Goal: Find specific page/section: Locate a particular part of the current website

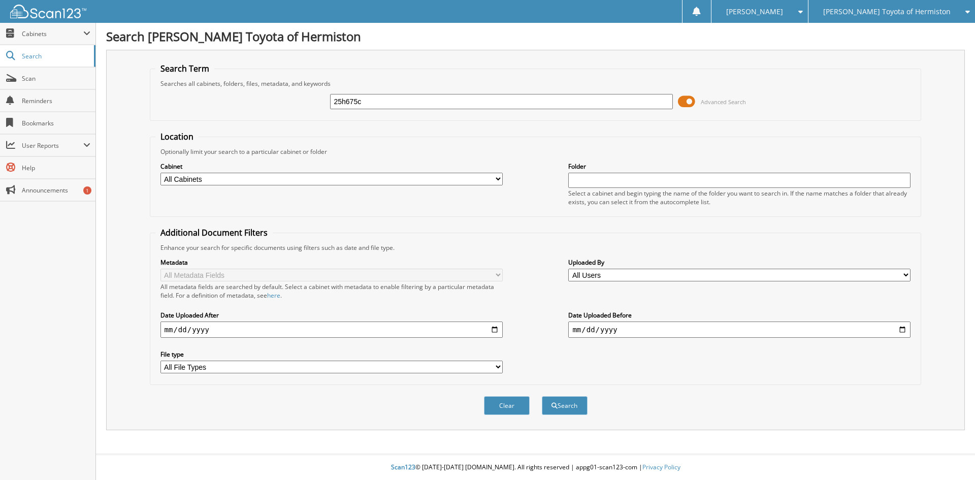
type input "25h675c"
click at [542, 396] on button "Search" at bounding box center [565, 405] width 46 height 19
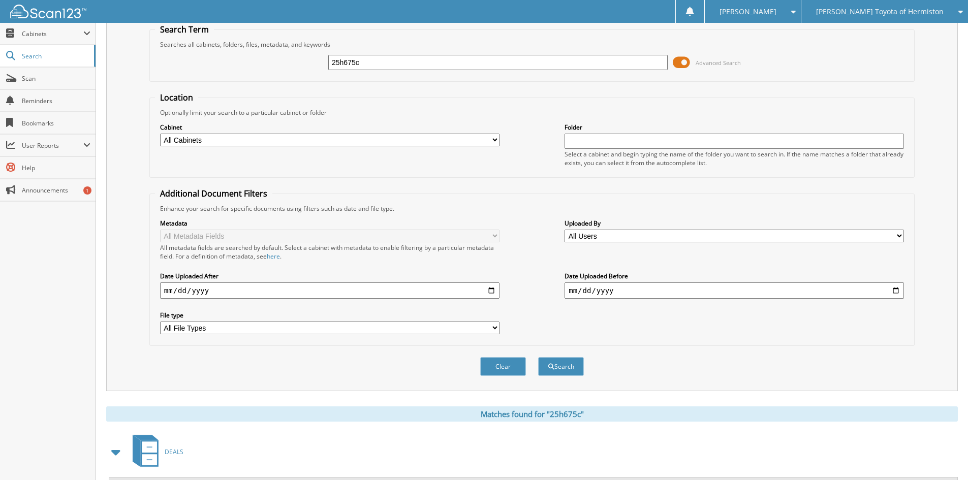
scroll to position [88, 0]
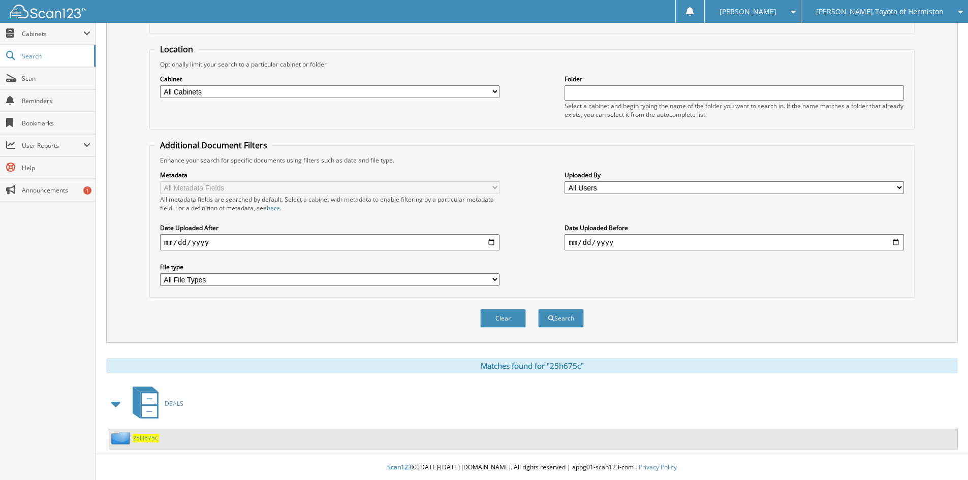
click at [147, 434] on span "25H675C" at bounding box center [146, 438] width 26 height 9
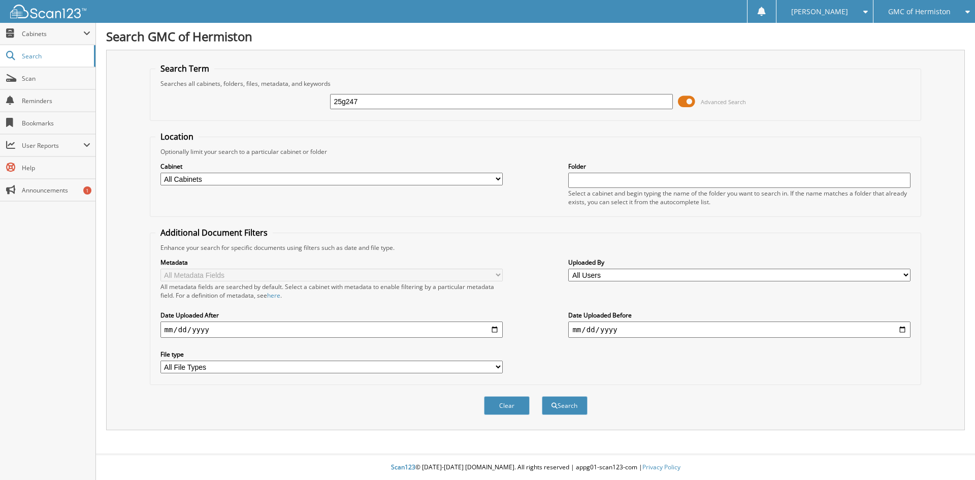
type input "25g247"
click at [542, 396] on button "Search" at bounding box center [565, 405] width 46 height 19
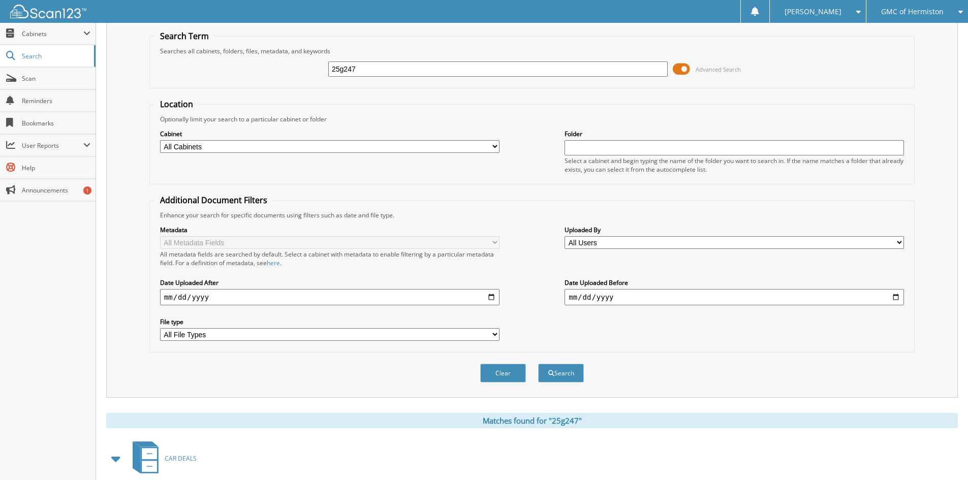
scroll to position [88, 0]
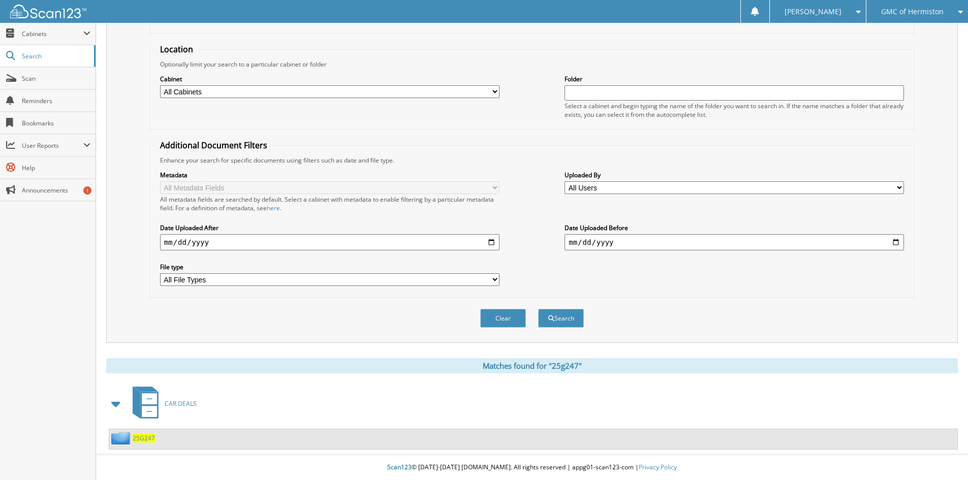
click at [139, 437] on span "25G247" at bounding box center [144, 438] width 22 height 9
